Goal: Use online tool/utility: Utilize a website feature to perform a specific function

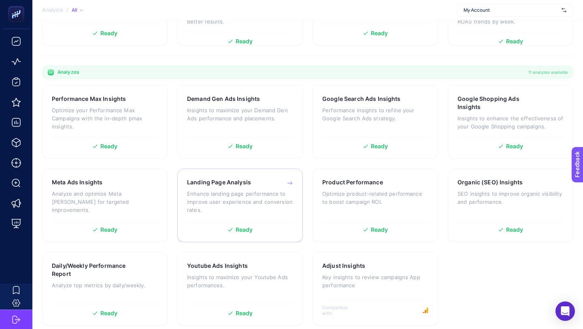
scroll to position [204, 0]
click at [130, 109] on p "Optimize your Performance Max Campaigns with the in-depth pmax insights." at bounding box center [105, 118] width 106 height 24
click at [381, 191] on p "Optimize product-related performance to boost campaign ROI." at bounding box center [375, 197] width 106 height 16
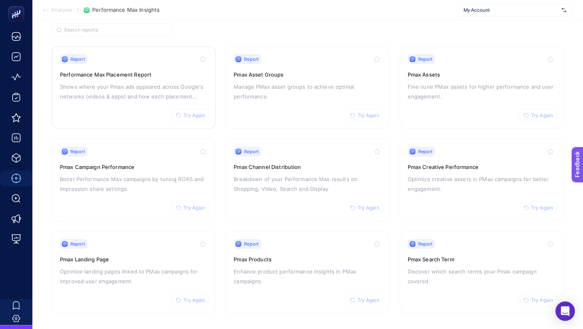
scroll to position [66, 0]
click at [197, 114] on span "Try Again" at bounding box center [194, 115] width 22 height 6
click at [365, 113] on span "Try Again" at bounding box center [368, 115] width 22 height 6
click at [374, 206] on span "Try Again" at bounding box center [368, 207] width 22 height 6
drag, startPoint x: 194, startPoint y: 60, endPoint x: 230, endPoint y: 59, distance: 36.4
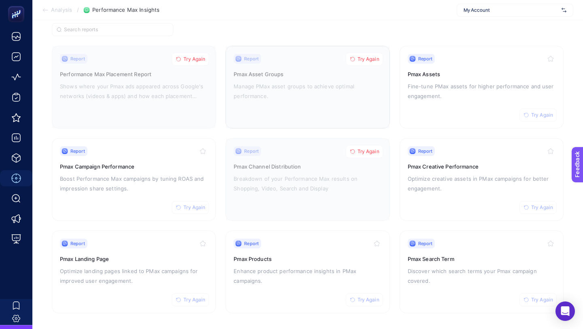
click at [194, 60] on span "Try Again" at bounding box center [194, 59] width 22 height 6
click at [368, 59] on span "Try Again" at bounding box center [368, 59] width 22 height 6
